Goal: Find specific page/section: Find specific page/section

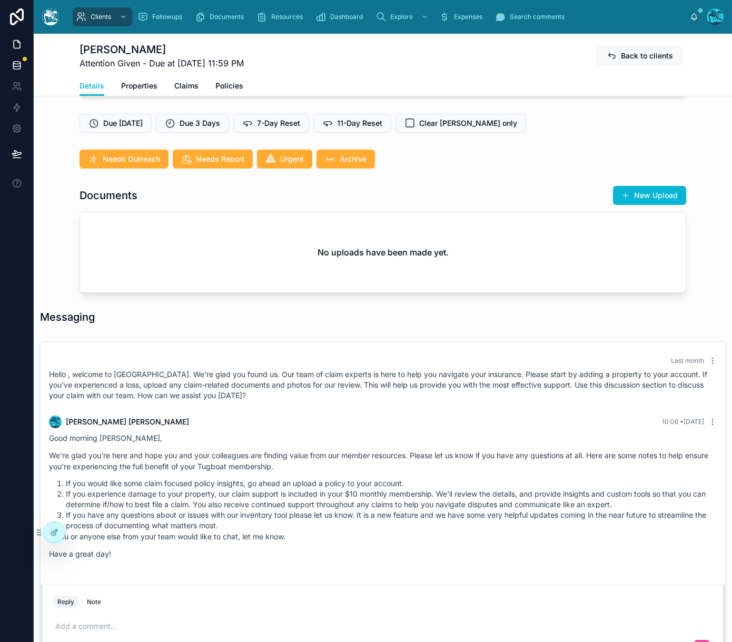
scroll to position [423, 0]
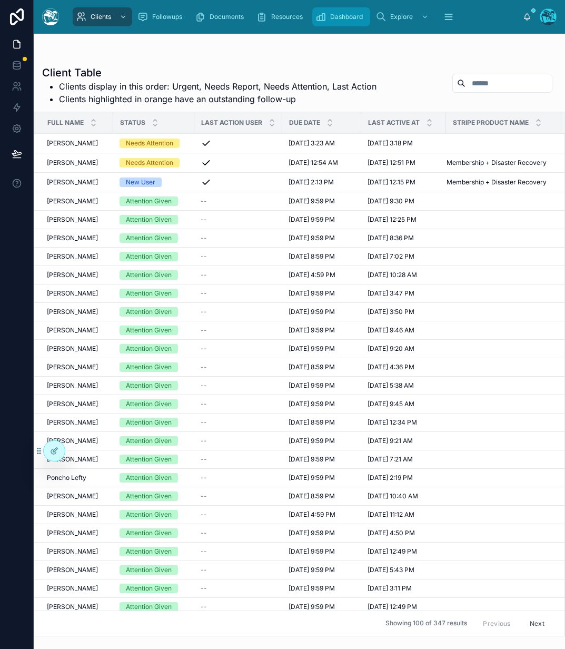
click at [339, 23] on div "Dashboard" at bounding box center [341, 16] width 52 height 17
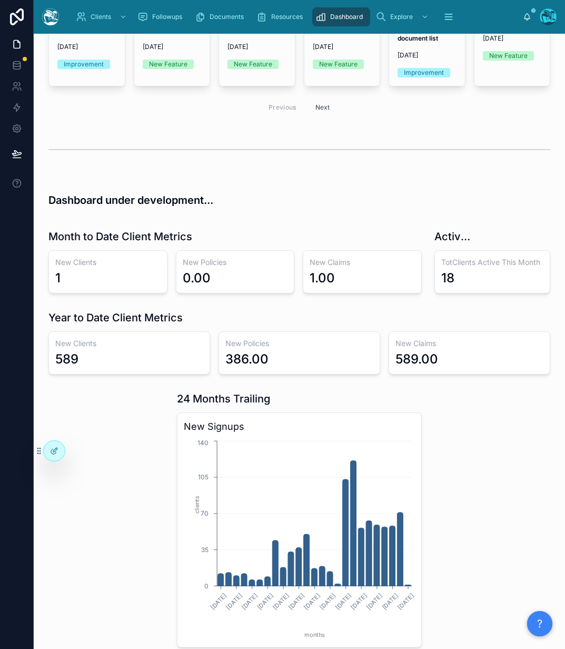
scroll to position [154, 0]
